Goal: Subscribe to service/newsletter

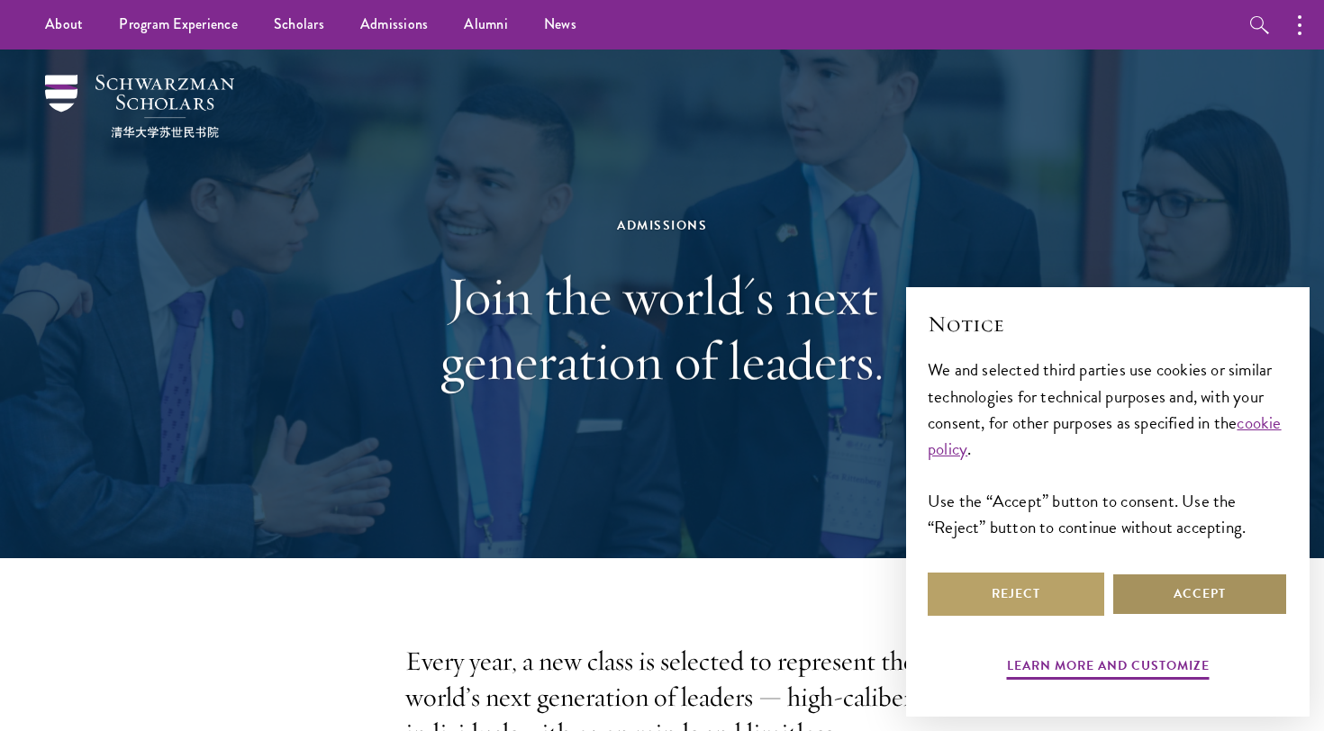
click at [1164, 597] on button "Accept" at bounding box center [1199, 594] width 176 height 43
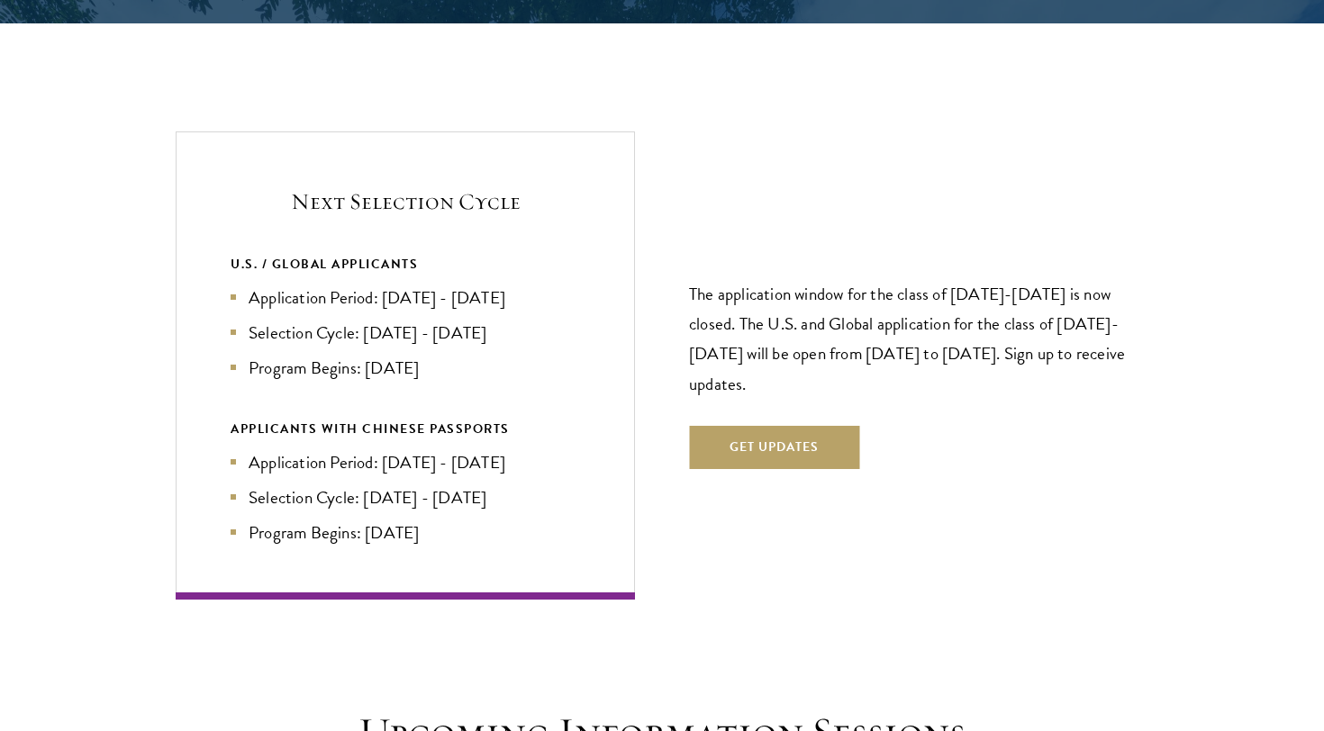
scroll to position [3777, 0]
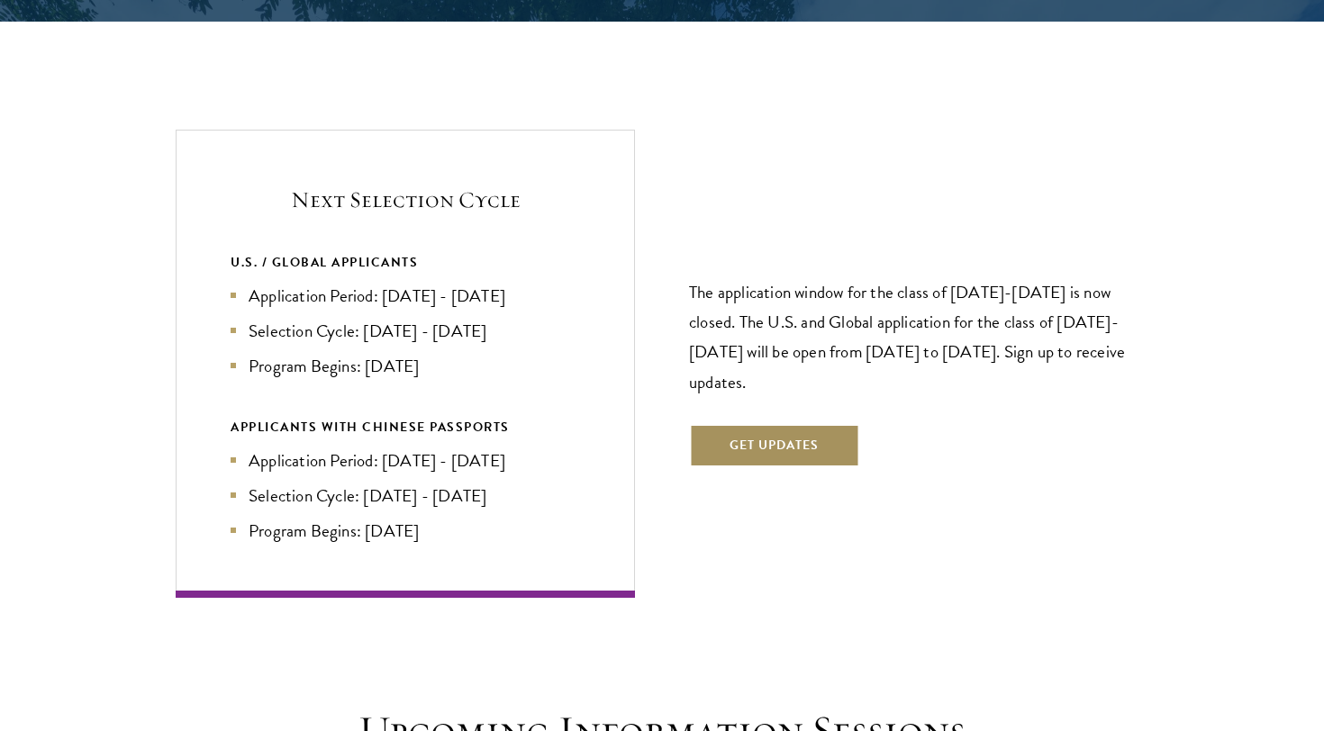
click at [734, 424] on button "Get Updates" at bounding box center [774, 445] width 170 height 43
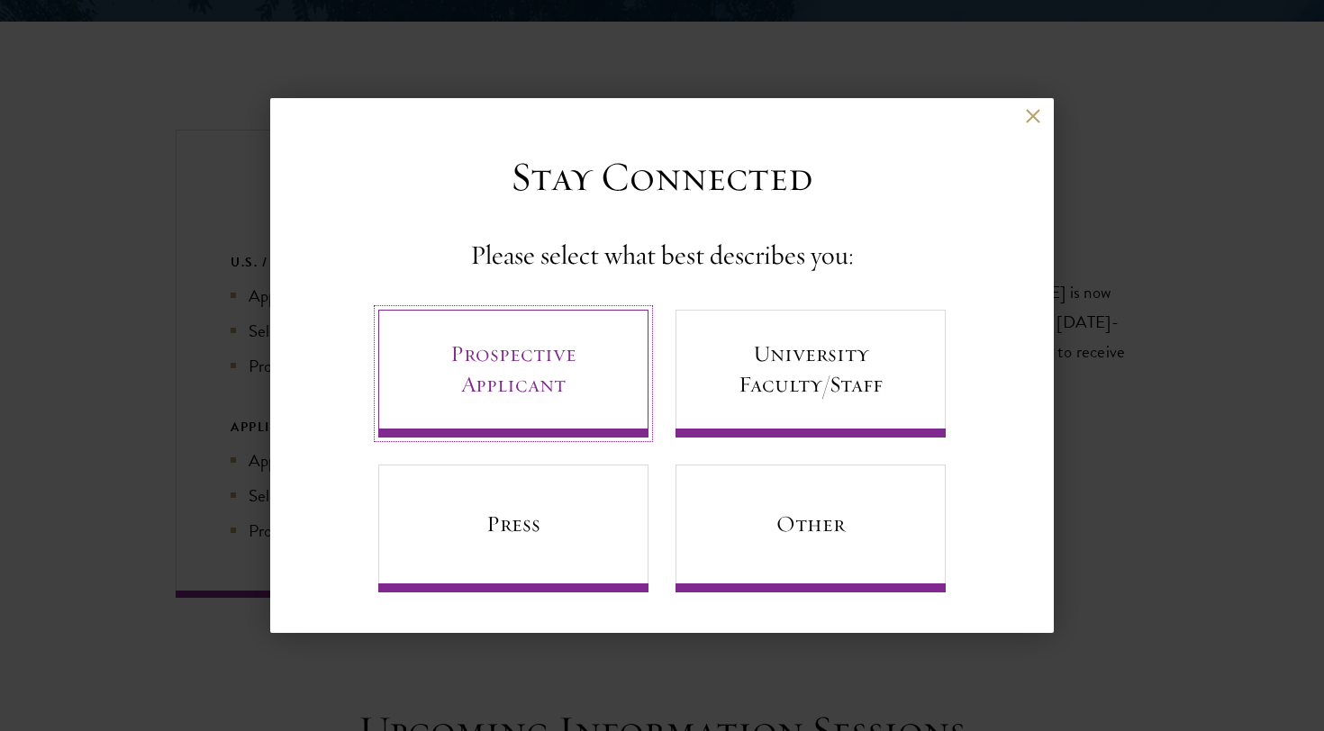
click at [619, 416] on link "Prospective Applicant" at bounding box center [513, 374] width 270 height 128
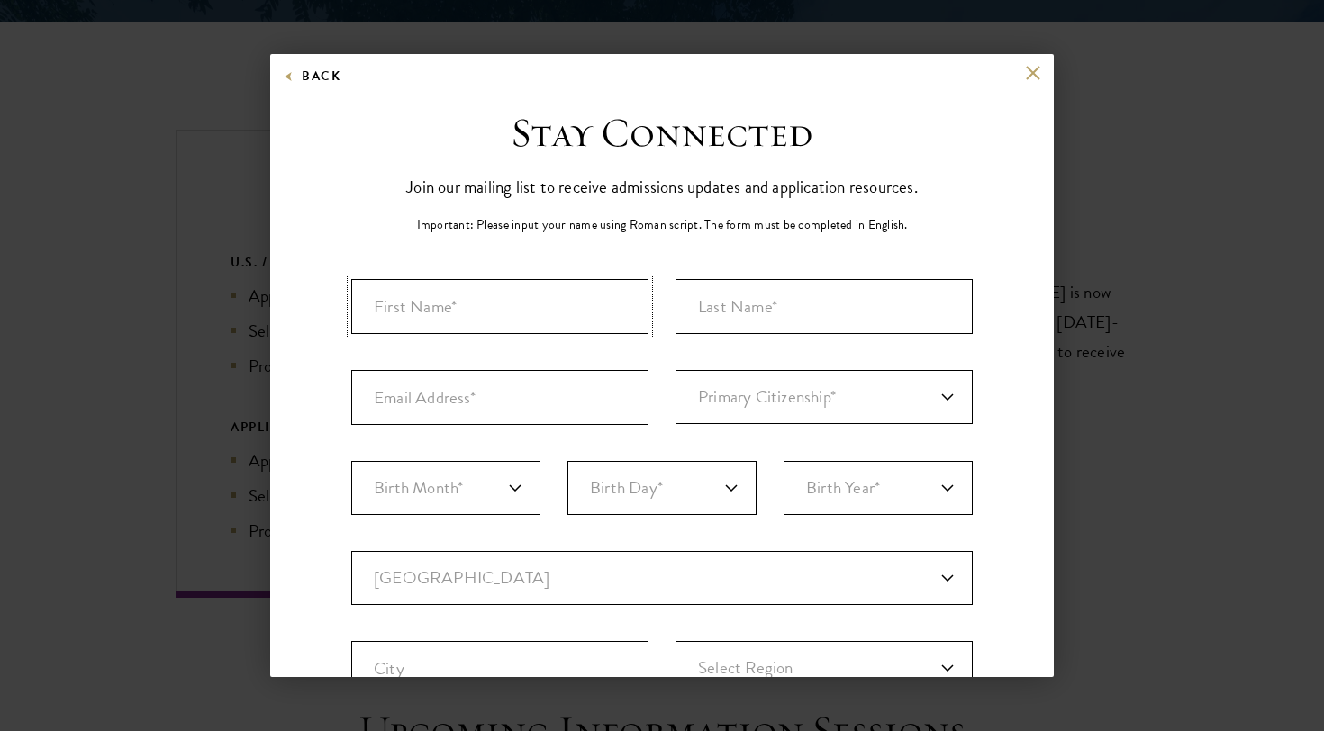
click at [534, 312] on input "First Name*" at bounding box center [499, 306] width 297 height 55
type input "[PERSON_NAME]"
type input "Westfallen"
type input "[PERSON_NAME][EMAIL_ADDRESS][DOMAIN_NAME]"
select select "UK"
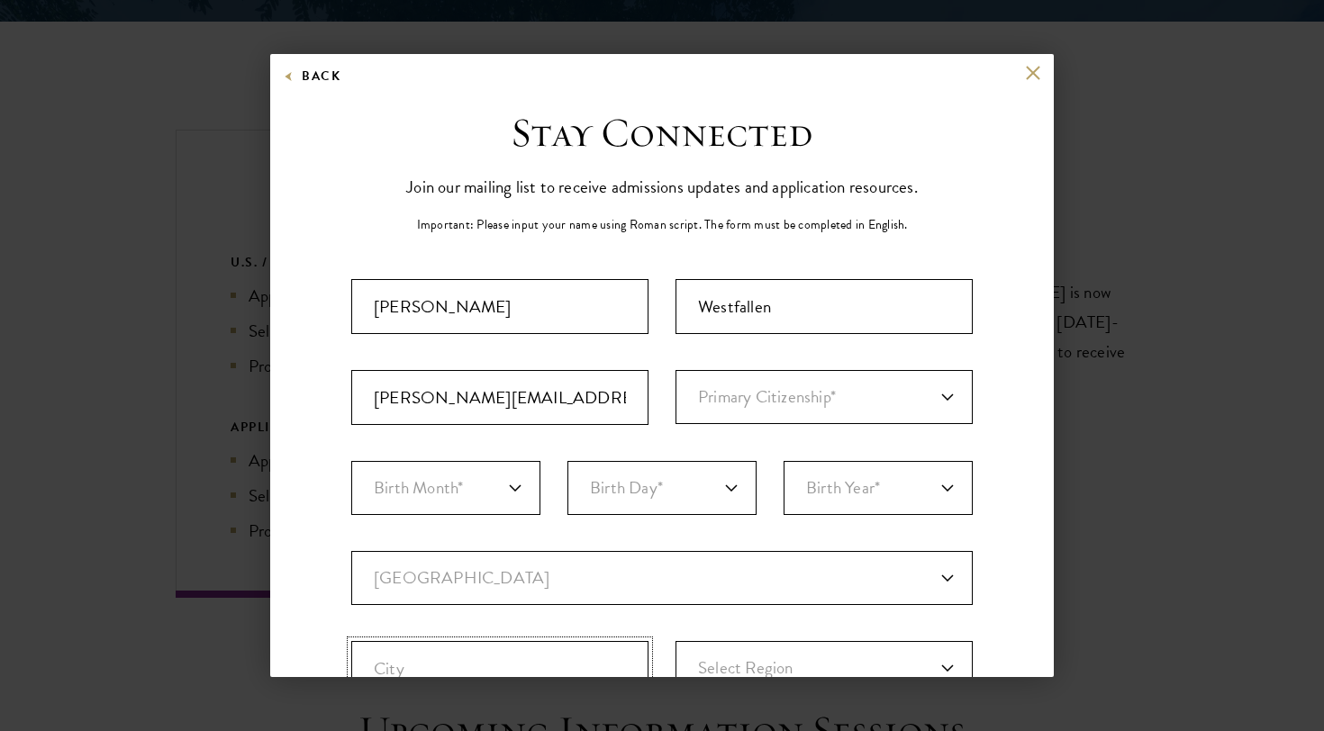
type input "[GEOGRAPHIC_DATA]"
select select
click at [762, 387] on select "Primary Citizenship* [GEOGRAPHIC_DATA] [DEMOGRAPHIC_DATA] [DEMOGRAPHIC_DATA] [D…" at bounding box center [823, 397] width 297 height 54
select select "US"
click at [675, 370] on select "Primary Citizenship* [GEOGRAPHIC_DATA] [DEMOGRAPHIC_DATA] [DEMOGRAPHIC_DATA] [D…" at bounding box center [823, 397] width 297 height 54
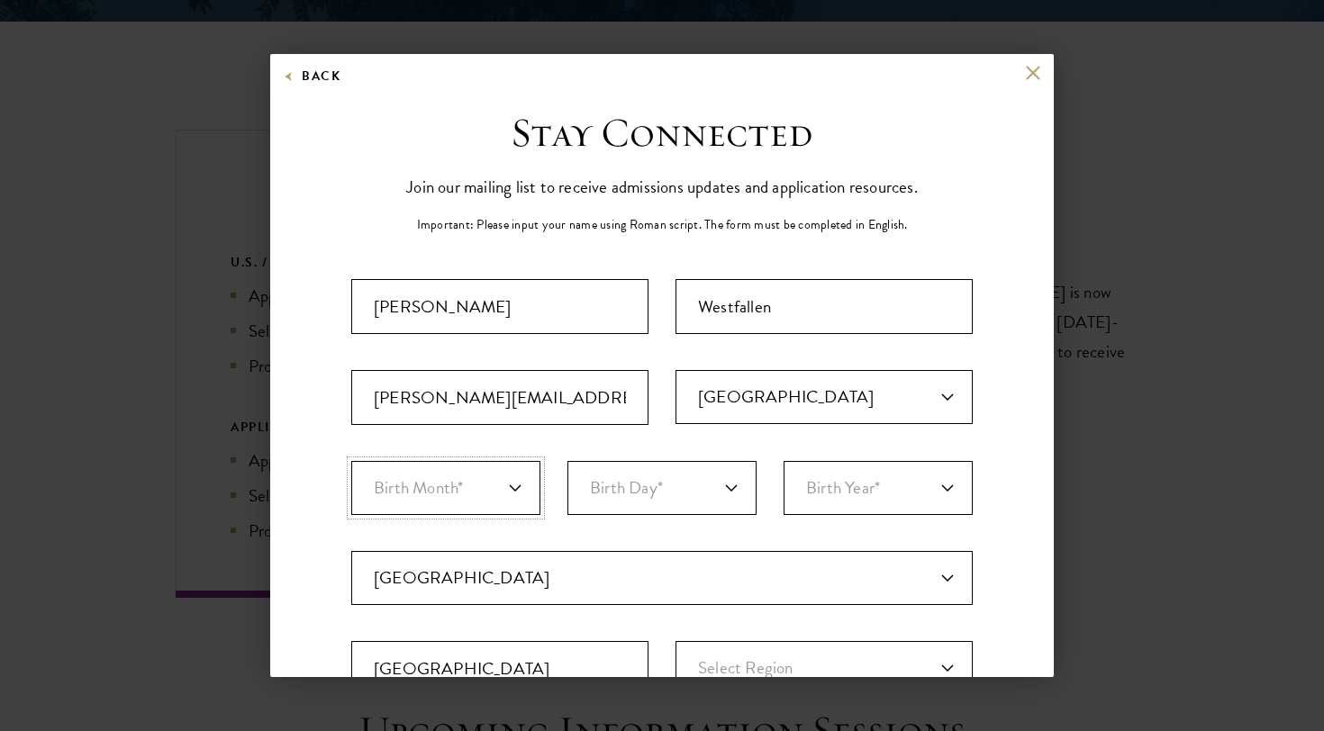
click at [475, 478] on select "Birth Month* January February March April May June July August September Octobe…" at bounding box center [445, 488] width 189 height 54
select select "06"
click at [351, 461] on select "Birth Month* January February March April May June July August September Octobe…" at bounding box center [445, 488] width 189 height 54
click at [606, 488] on select "Birth Day* 1 2 3 4 5 6 7 8 9 10 11 12 13 14 15 16 17 18 19 20 21 22 23 24 25 26…" at bounding box center [661, 488] width 189 height 54
select select "01"
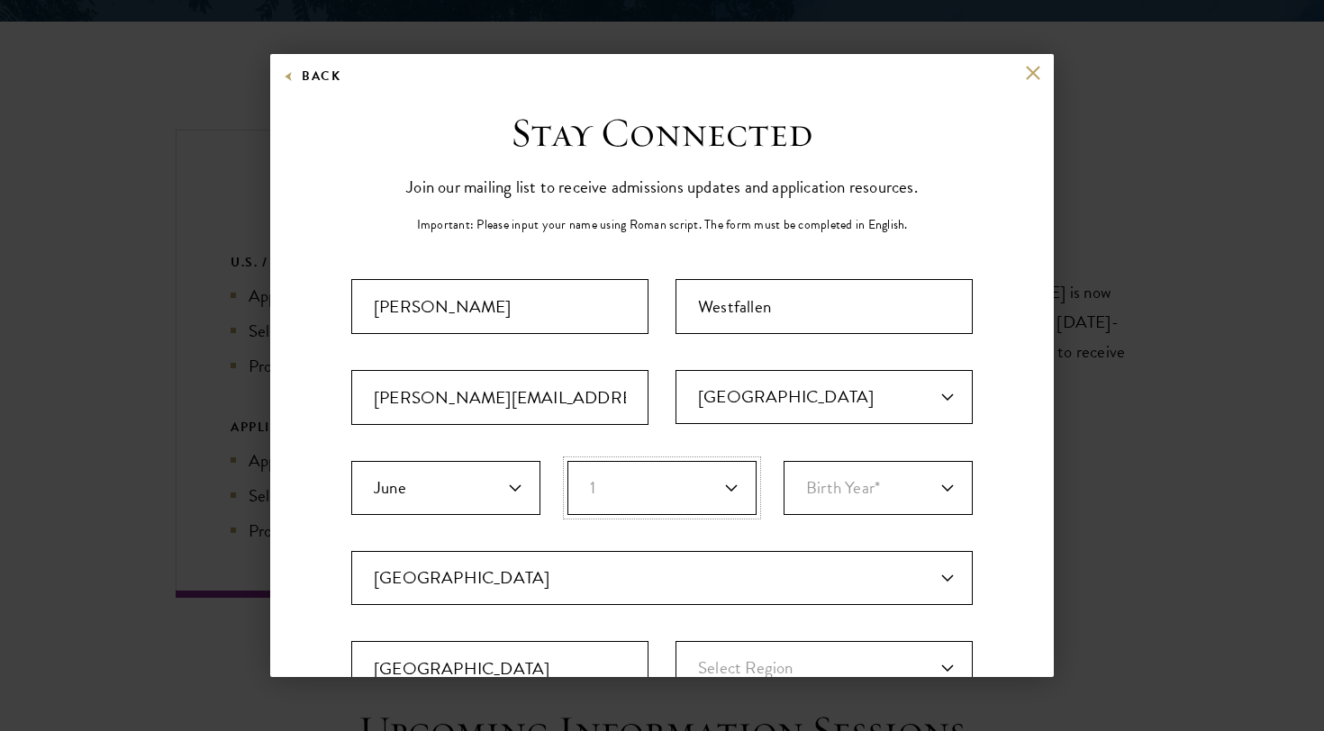
click at [567, 461] on select "Birth Day* 1 2 3 4 5 6 7 8 9 10 11 12 13 14 15 16 17 18 19 20 21 22 23 24 25 26…" at bounding box center [661, 488] width 189 height 54
click at [840, 480] on select "Birth Year* [DEMOGRAPHIC_DATA] [DEMOGRAPHIC_DATA] [DEMOGRAPHIC_DATA] [DEMOGRAPH…" at bounding box center [877, 488] width 189 height 54
select select "2000"
click at [783, 461] on select "Birth Year* [DEMOGRAPHIC_DATA] [DEMOGRAPHIC_DATA] [DEMOGRAPHIC_DATA] [DEMOGRAPH…" at bounding box center [877, 488] width 189 height 54
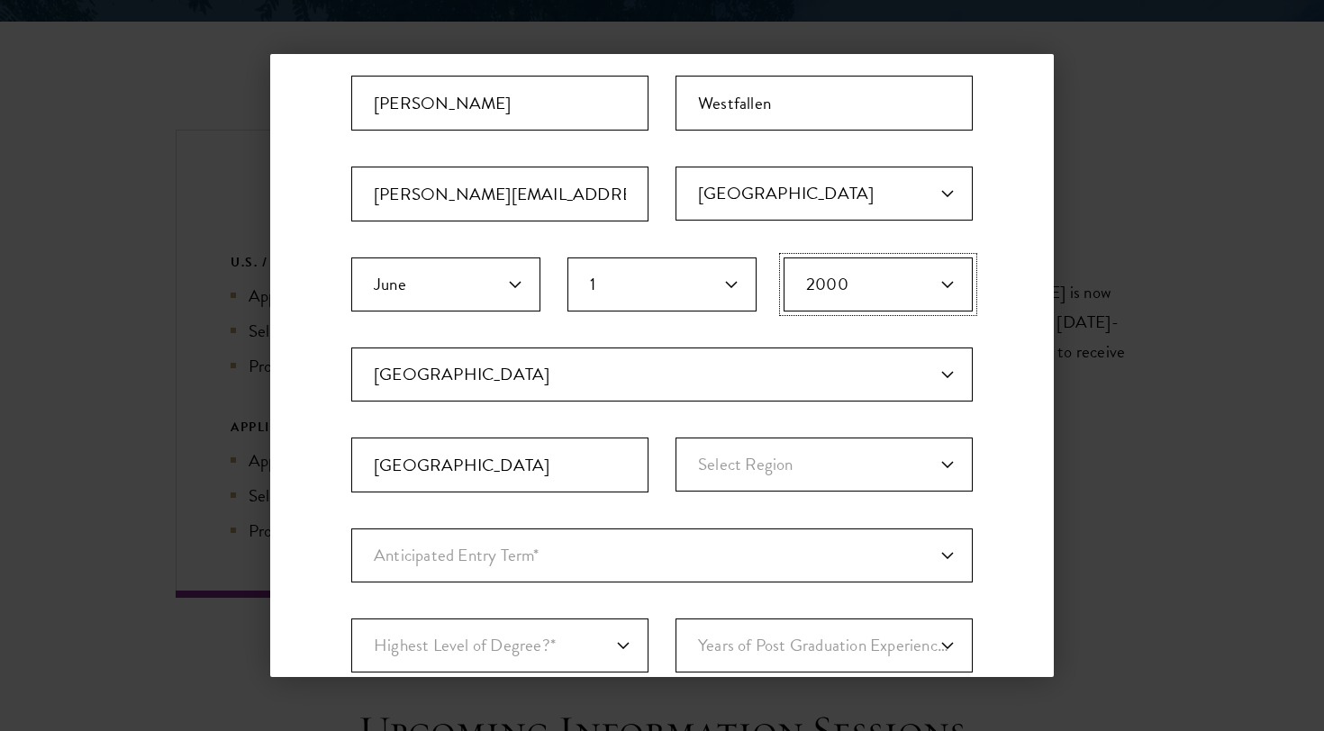
scroll to position [243, 0]
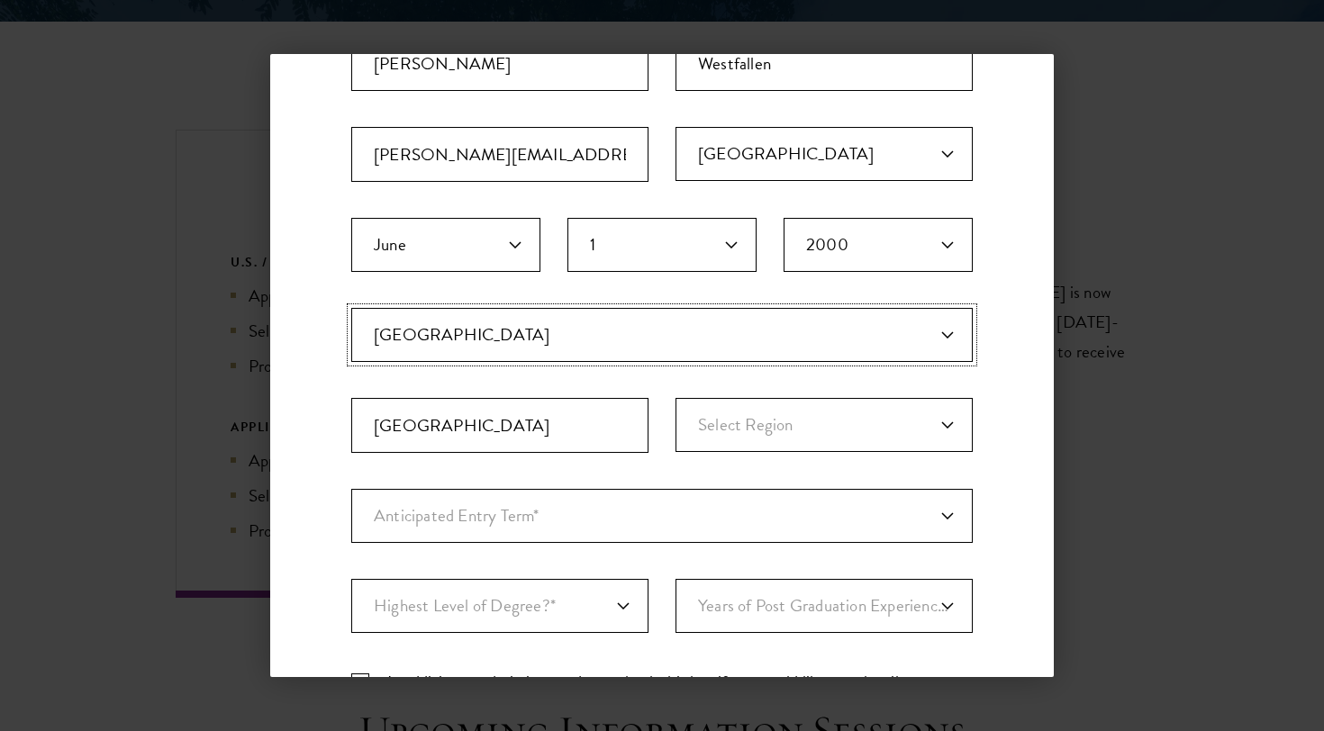
click at [680, 336] on select "Current Country [GEOGRAPHIC_DATA] [GEOGRAPHIC_DATA] [GEOGRAPHIC_DATA] [GEOGRAPH…" at bounding box center [661, 335] width 621 height 54
click at [918, 415] on select "Select Region [GEOGRAPHIC_DATA] [GEOGRAPHIC_DATA] and [GEOGRAPHIC_DATA] [GEOGRA…" at bounding box center [823, 425] width 297 height 54
click at [675, 398] on select "Select Region [GEOGRAPHIC_DATA] [GEOGRAPHIC_DATA] and [GEOGRAPHIC_DATA] [GEOGRA…" at bounding box center [823, 425] width 297 height 54
click at [784, 425] on select "Select Region [GEOGRAPHIC_DATA] [GEOGRAPHIC_DATA] and [GEOGRAPHIC_DATA] [GEOGRA…" at bounding box center [823, 425] width 297 height 54
select select "[GEOGRAPHIC_DATA]"
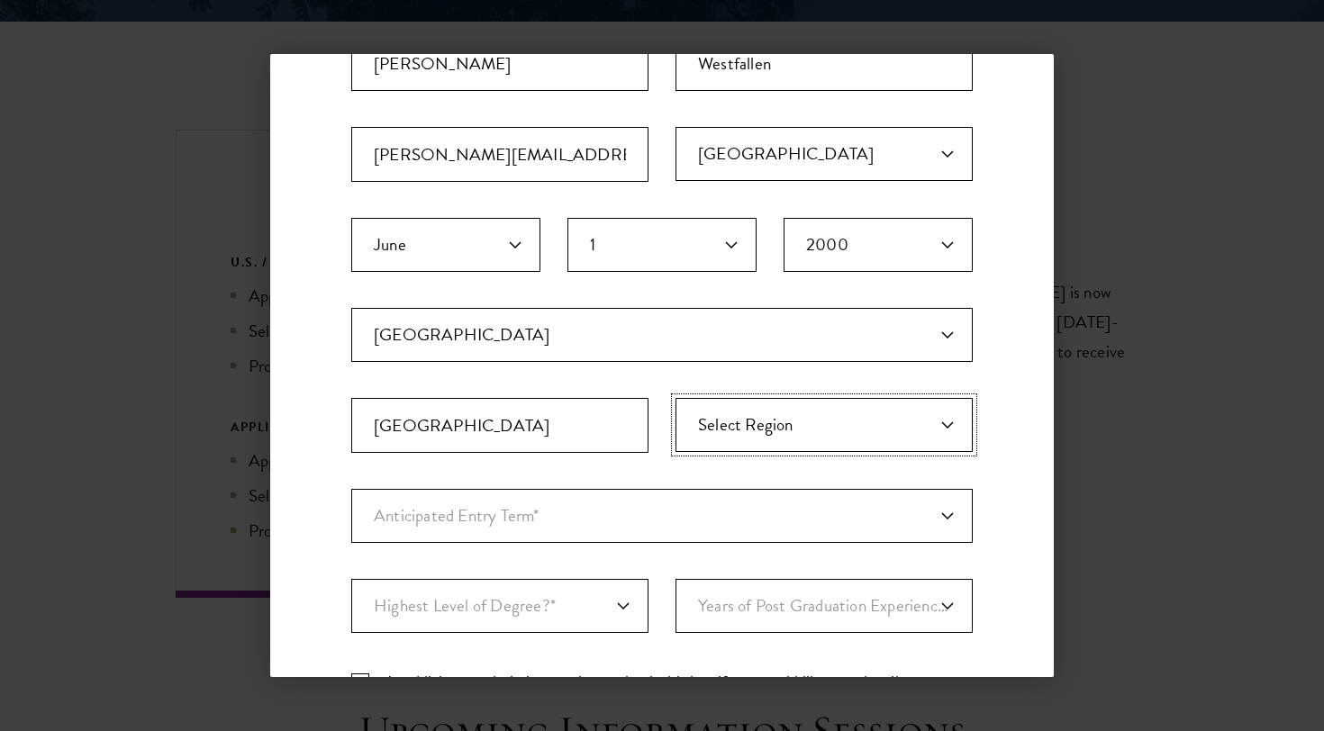
click at [675, 398] on select "Select Region [GEOGRAPHIC_DATA] [GEOGRAPHIC_DATA] and [GEOGRAPHIC_DATA] [GEOGRA…" at bounding box center [823, 425] width 297 height 54
click at [542, 517] on select "Anticipated Entry Term* [DATE] (Application opens [DATE]) Just Exploring" at bounding box center [661, 516] width 621 height 54
select select "e64b8ab3-eabb-4867-96d5-7e6b4840665f"
click at [351, 489] on select "Anticipated Entry Term* [DATE] (Application opens [DATE]) Just Exploring" at bounding box center [661, 516] width 621 height 54
click at [502, 601] on select "Highest Level of Degree?* PHD Bachelor's Master's Current Undergraduate Student" at bounding box center [499, 606] width 297 height 54
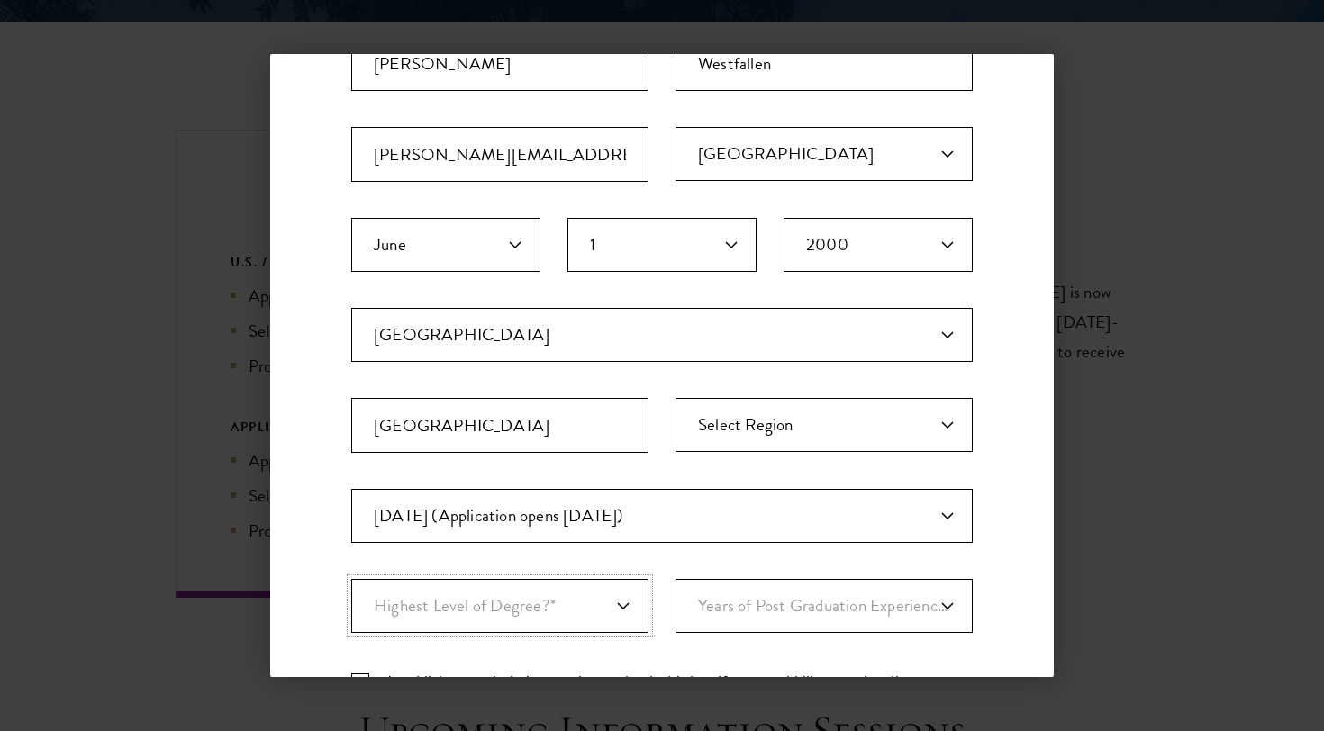
select select "009547fe-3364-4351-8e81-63abea734008"
click at [351, 579] on select "Highest Level of Degree?* PHD Bachelor's Master's Current Undergraduate Student" at bounding box center [499, 606] width 297 height 54
click at [768, 609] on select "Years of Post Graduation Experience?* 1 2 3 4 5 6 7 8 9 10" at bounding box center [823, 606] width 297 height 54
select select "2"
click at [675, 579] on select "Years of Post Graduation Experience?* 1 2 3 4 5 6 7 8 9 10" at bounding box center [823, 606] width 297 height 54
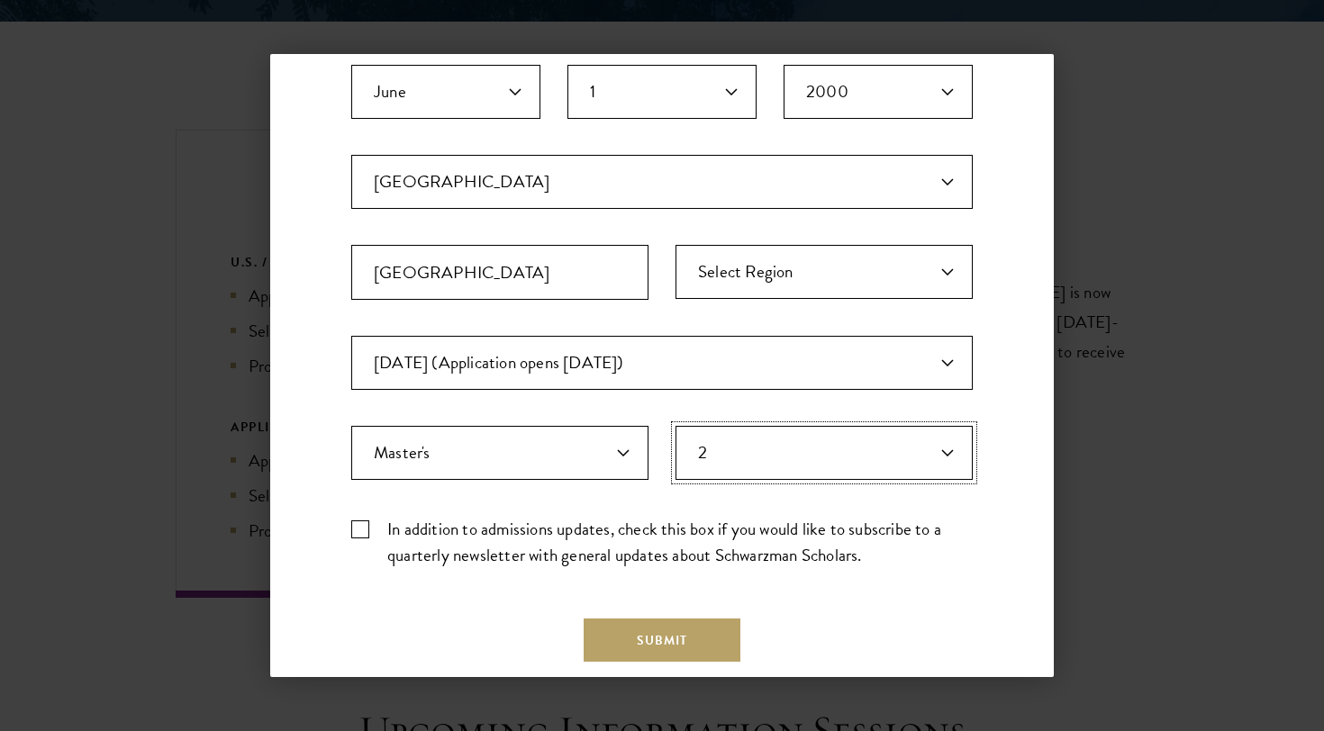
scroll to position [493, 0]
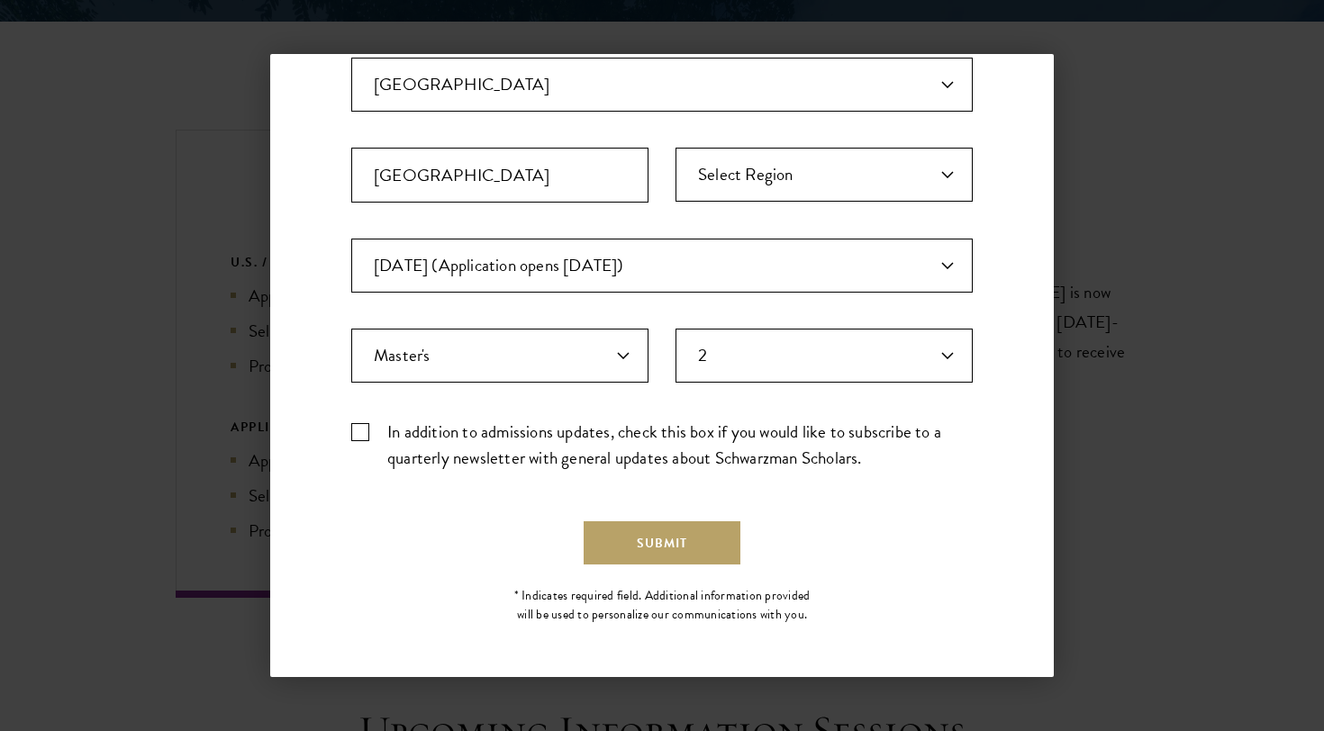
click at [361, 438] on label "In addition to admissions updates, check this box if you would like to subscrib…" at bounding box center [661, 445] width 621 height 52
click at [361, 430] on input "In addition to admissions updates, check this box if you would like to subscrib…" at bounding box center [661, 425] width 621 height 12
checkbox input "true"
click at [635, 523] on button "Submit" at bounding box center [661, 542] width 157 height 43
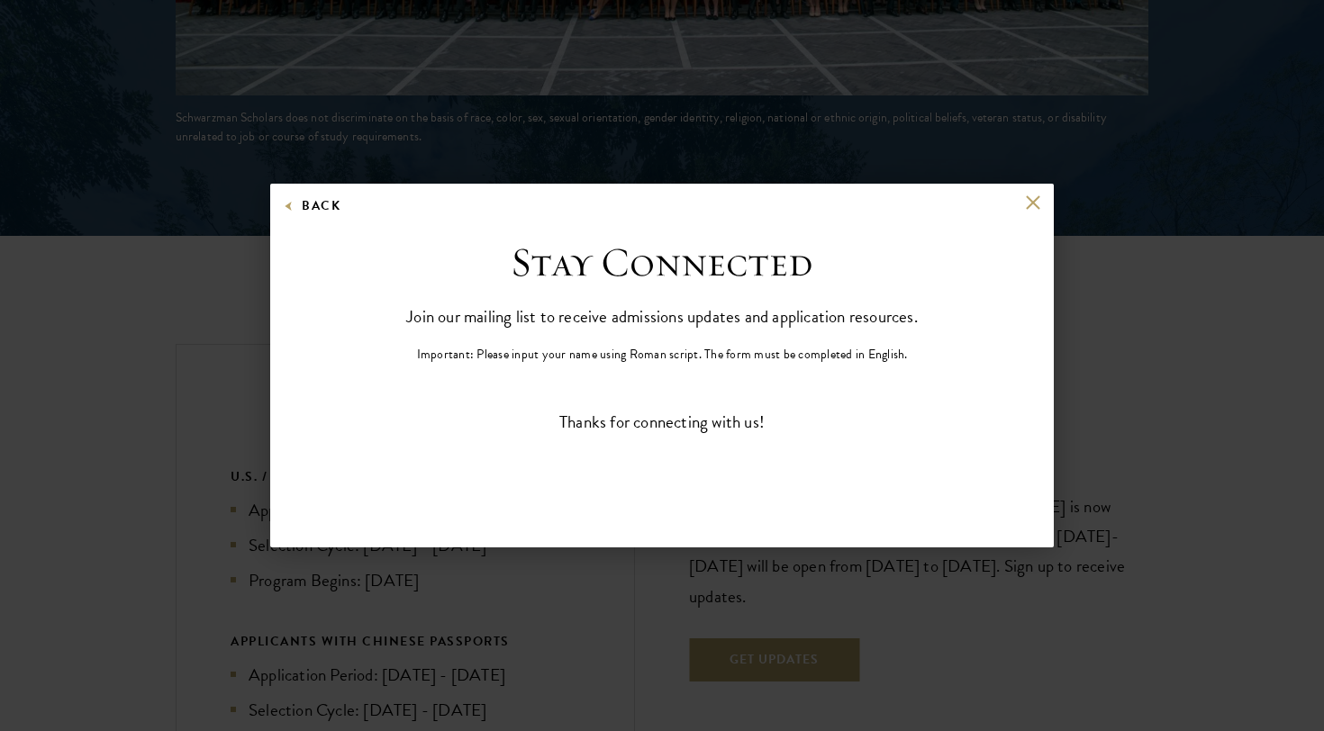
scroll to position [0, 0]
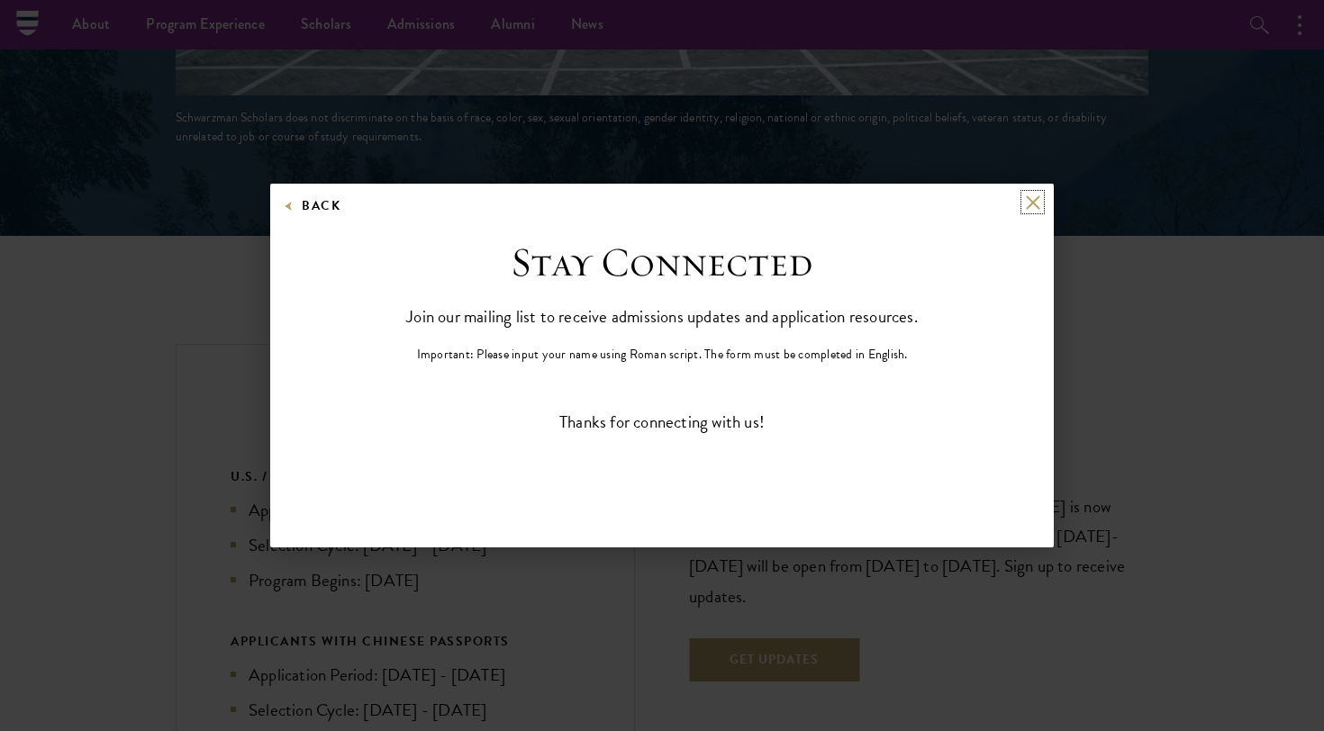
click at [1028, 203] on button at bounding box center [1032, 201] width 15 height 15
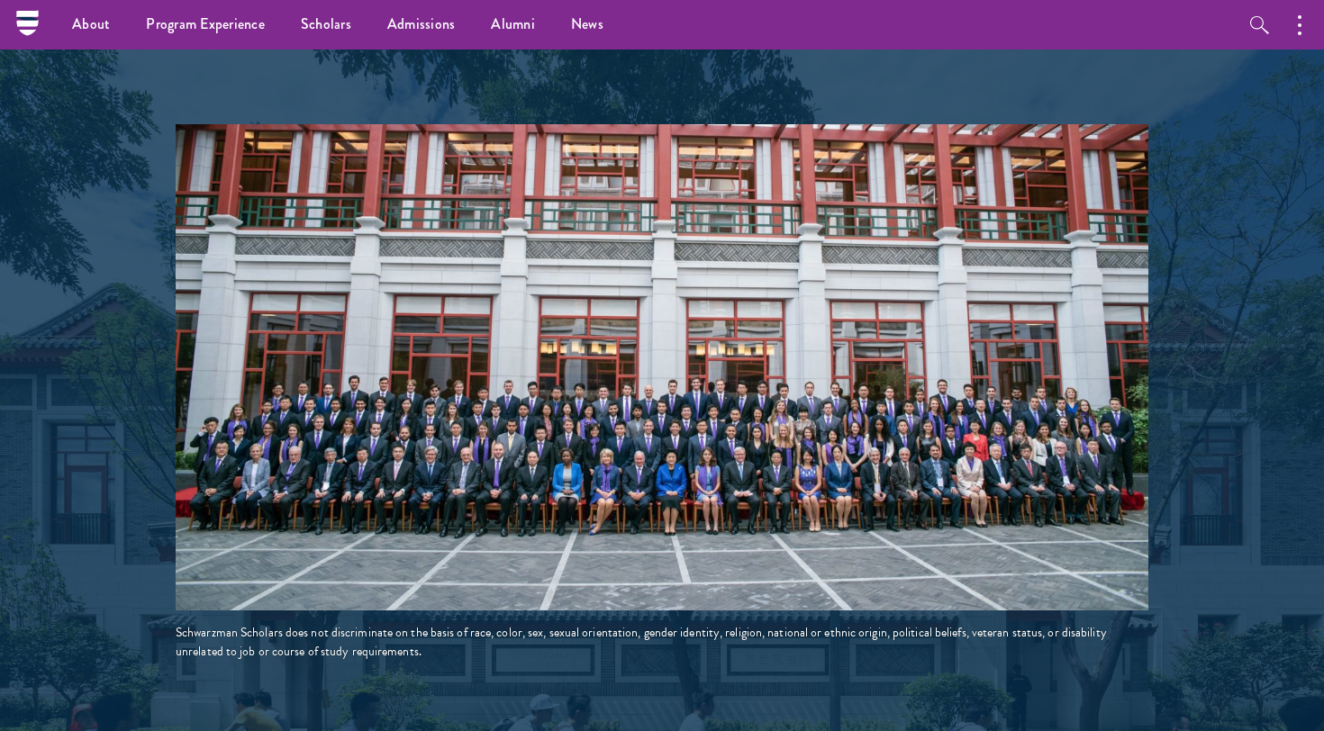
scroll to position [3030, 0]
